Goal: Register for event/course

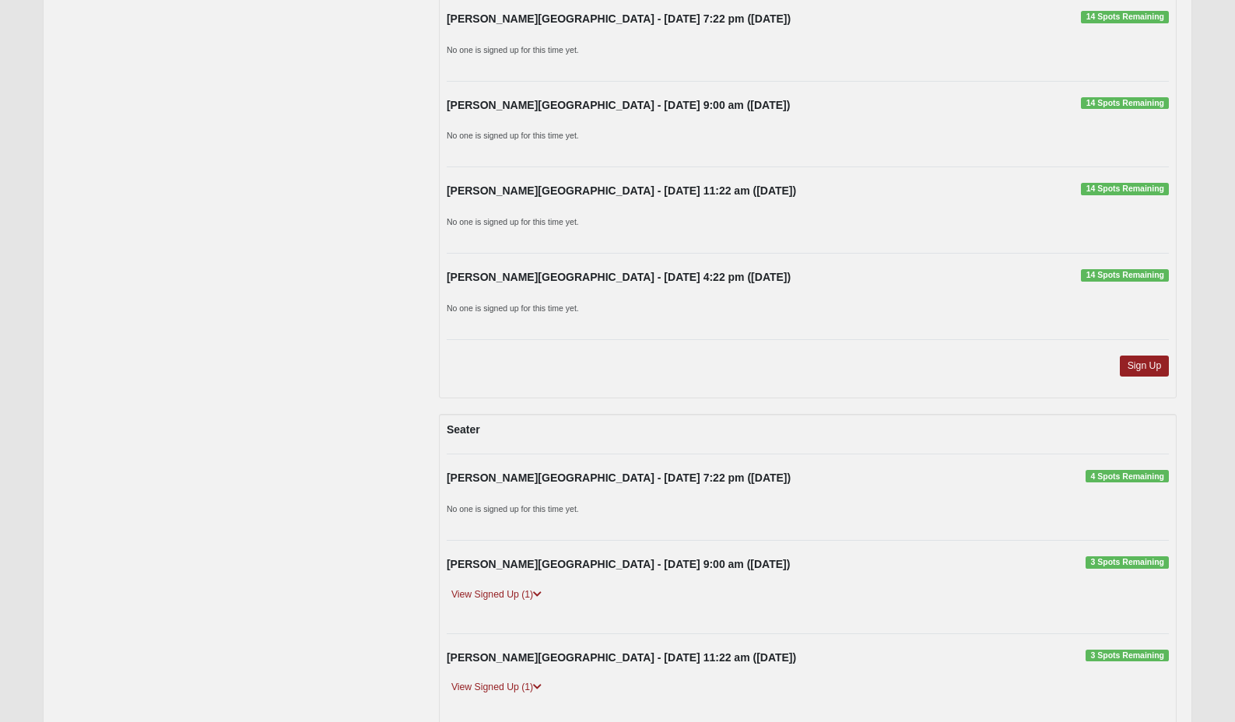
scroll to position [1354, 0]
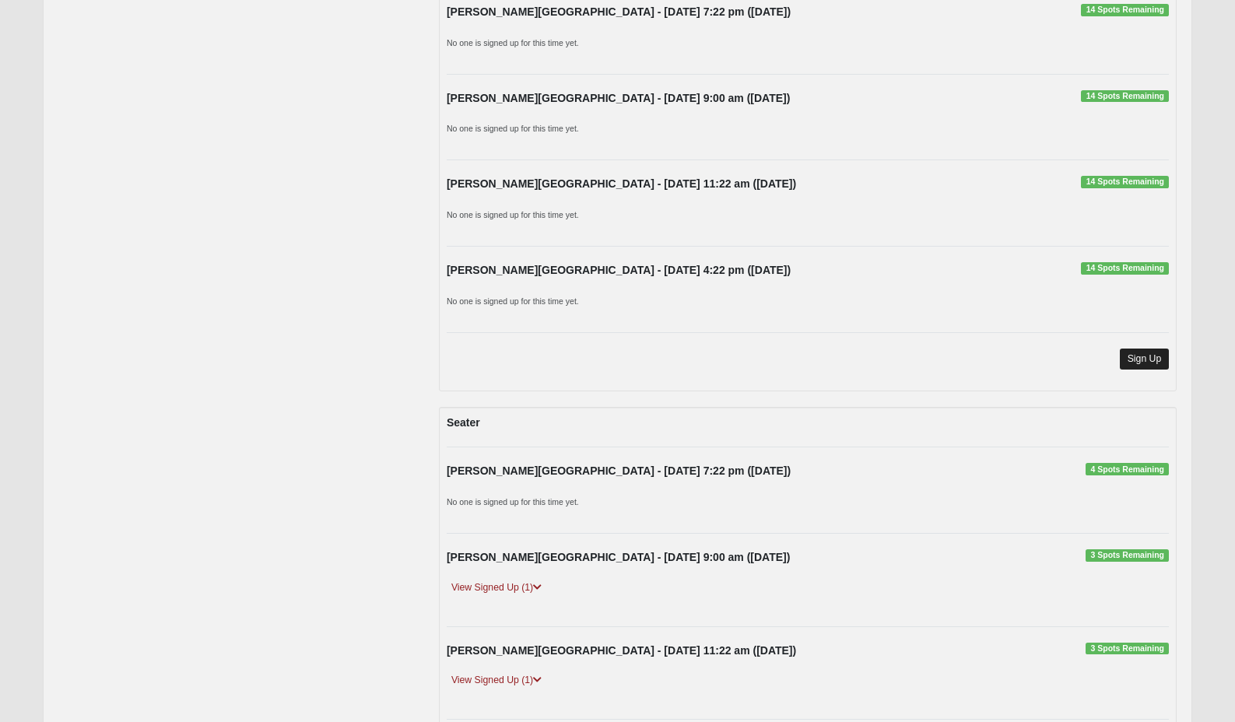
click at [1153, 350] on link "Sign Up" at bounding box center [1145, 359] width 50 height 21
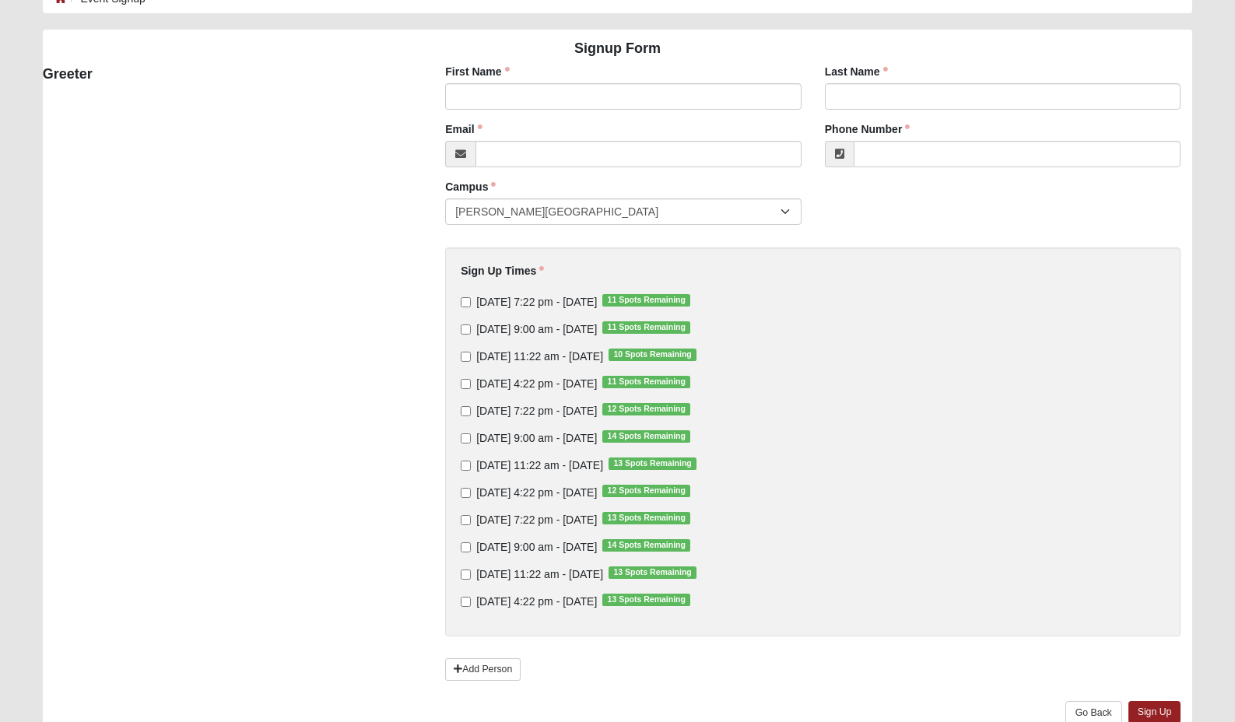
scroll to position [100, 0]
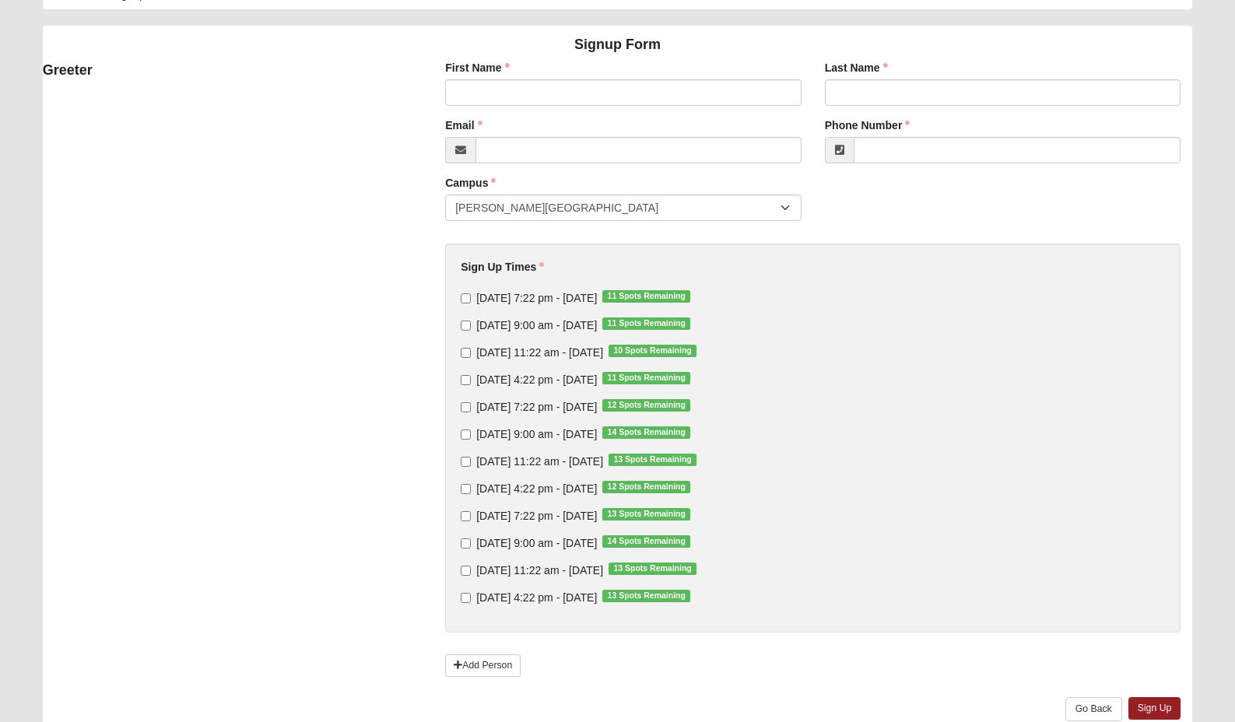
click at [466, 462] on input "[DATE] 11:22 am - [DATE] 13 Spots Remaining" at bounding box center [466, 462] width 10 height 10
checkbox input "true"
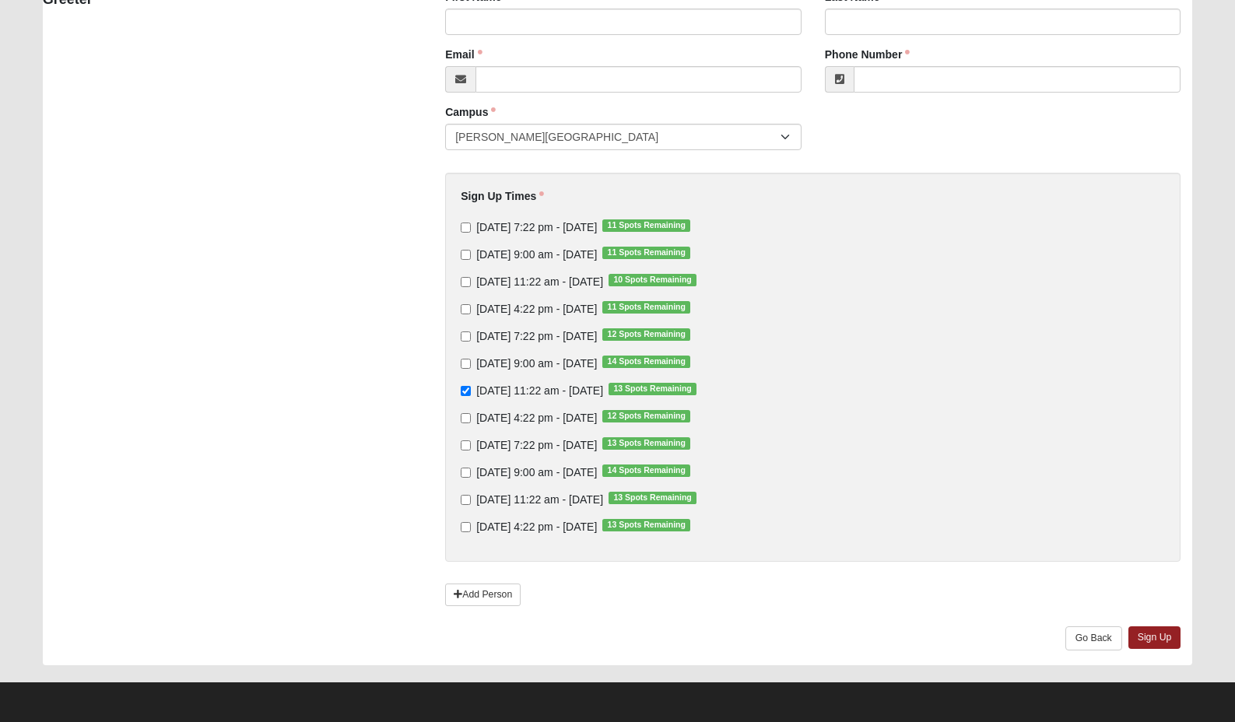
scroll to position [170, 0]
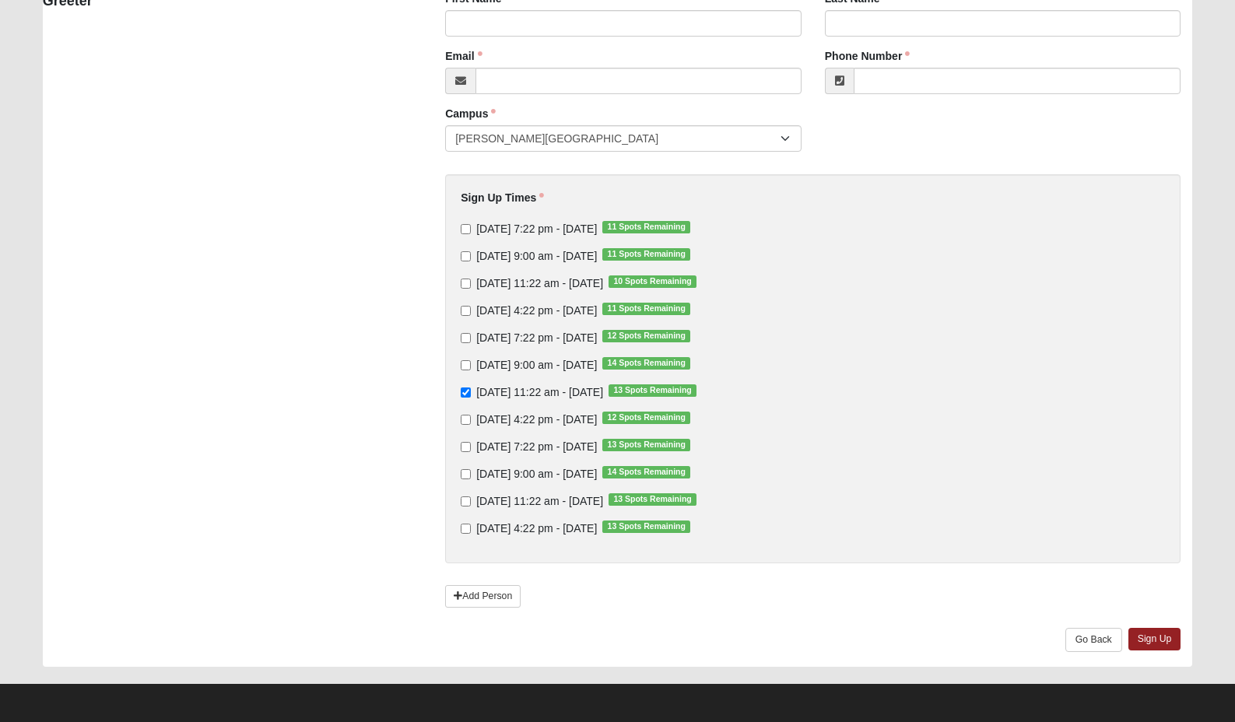
click at [463, 497] on input "[DATE] 11:22 am - [DATE] 13 Spots Remaining" at bounding box center [466, 502] width 10 height 10
checkbox input "true"
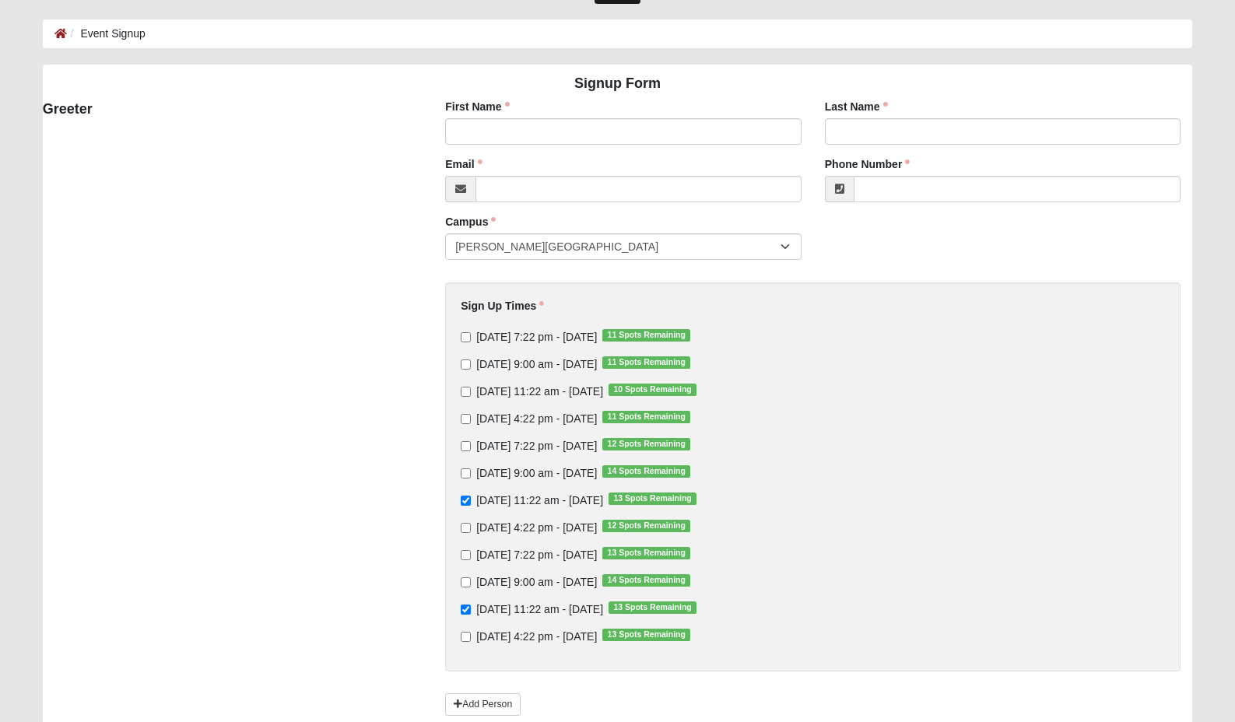
scroll to position [65, 0]
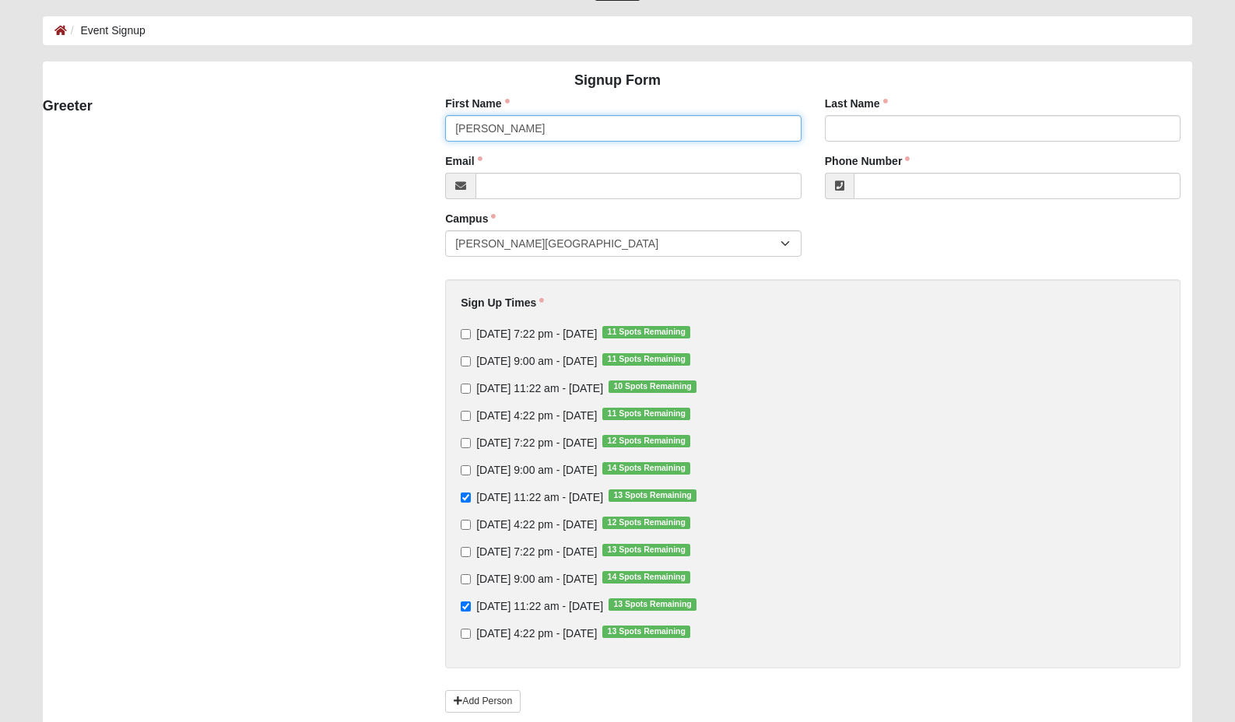
type input "[PERSON_NAME]"
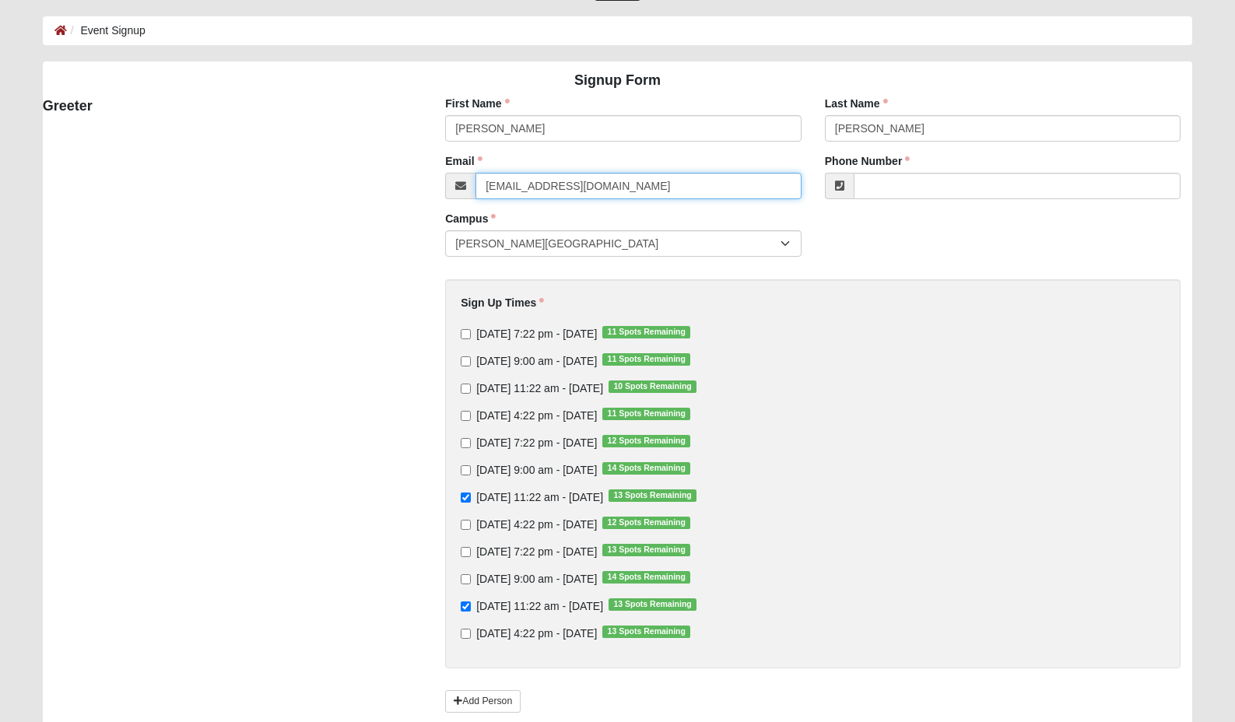
type input "[EMAIL_ADDRESS][DOMAIN_NAME]"
type input "[PHONE_NUMBER]"
click at [987, 233] on div "First Name [PERSON_NAME] First Name is required. Last Name [PERSON_NAME] Last N…" at bounding box center [813, 434] width 782 height 677
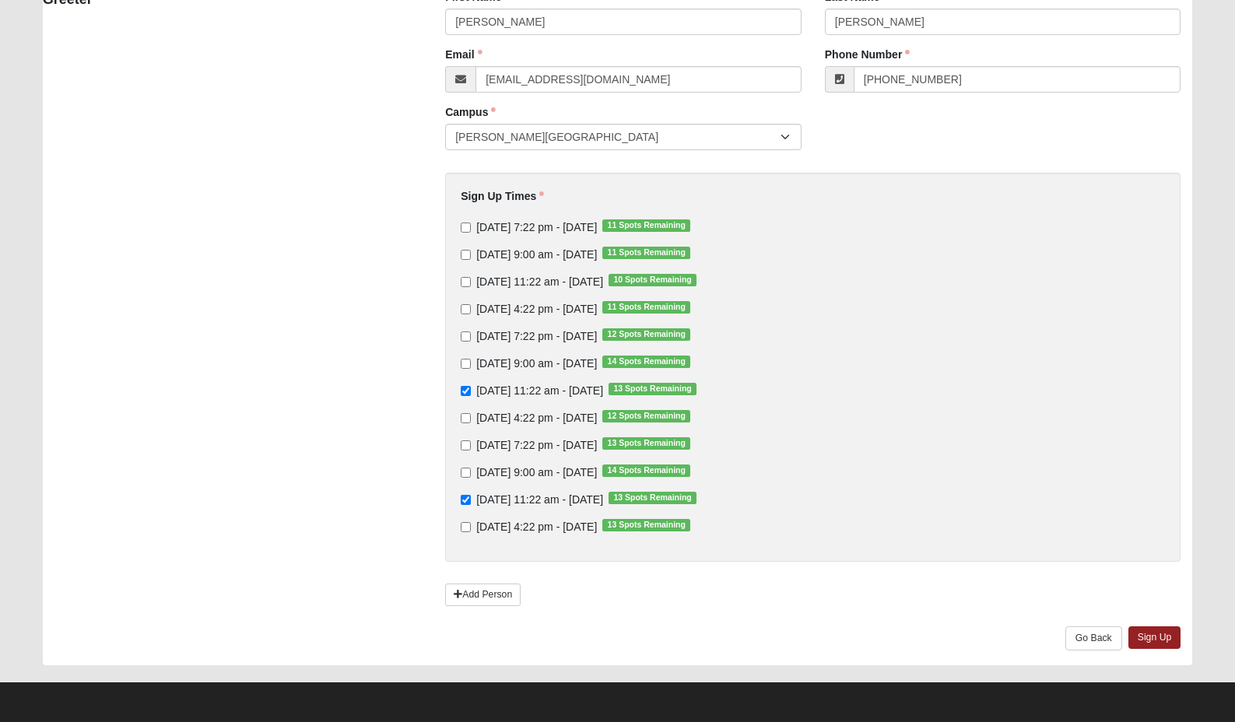
scroll to position [170, 0]
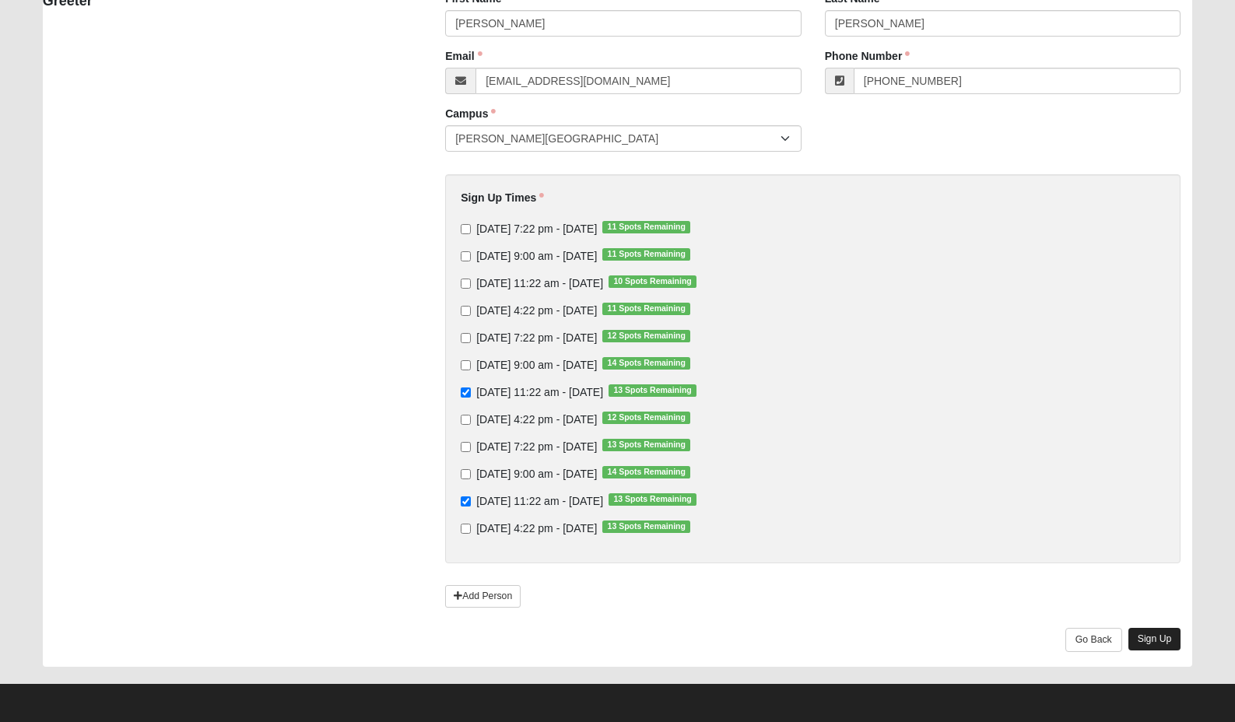
click at [1149, 640] on link "Sign Up" at bounding box center [1155, 639] width 53 height 23
